Goal: Task Accomplishment & Management: Manage account settings

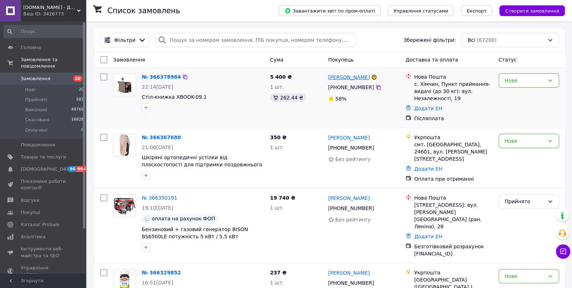
click at [339, 78] on link "Любов Куриляк" at bounding box center [349, 77] width 42 height 7
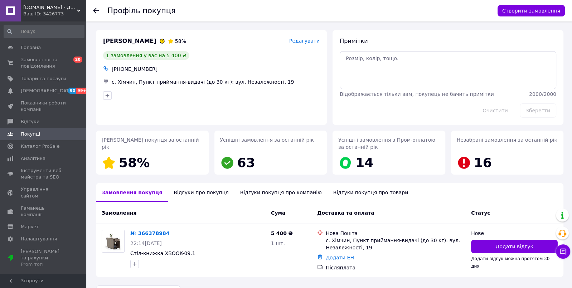
click at [96, 11] on icon at bounding box center [96, 11] width 6 height 6
